Goal: Book appointment/travel/reservation

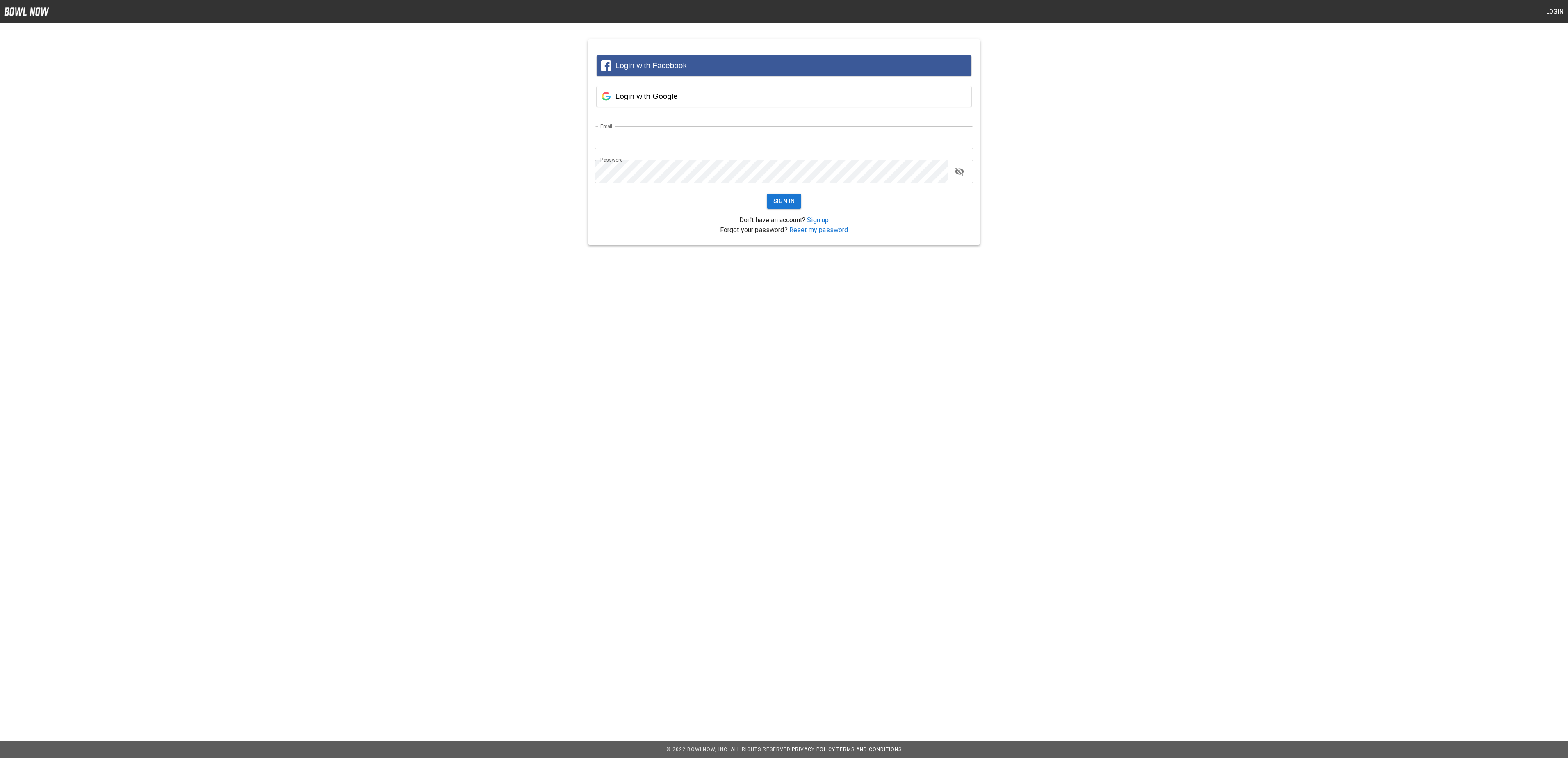
type input "**********"
click at [1171, 90] on div "**********" at bounding box center [784, 135] width 1568 height 218
click at [791, 204] on button "Sign In" at bounding box center [784, 201] width 35 height 15
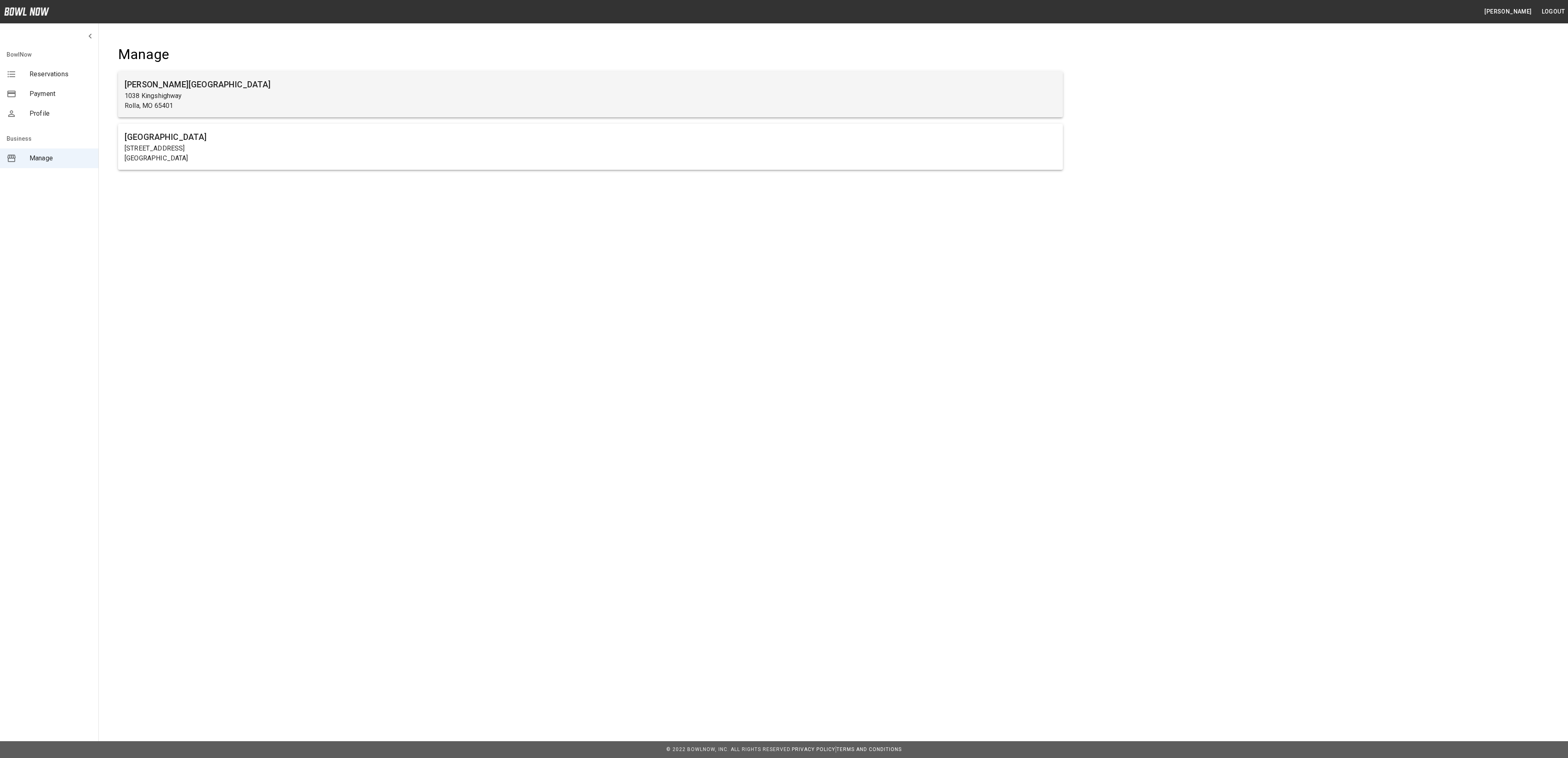
click at [254, 81] on h6 "[PERSON_NAME][GEOGRAPHIC_DATA]" at bounding box center [590, 85] width 931 height 13
